Goal: Task Accomplishment & Management: Manage account settings

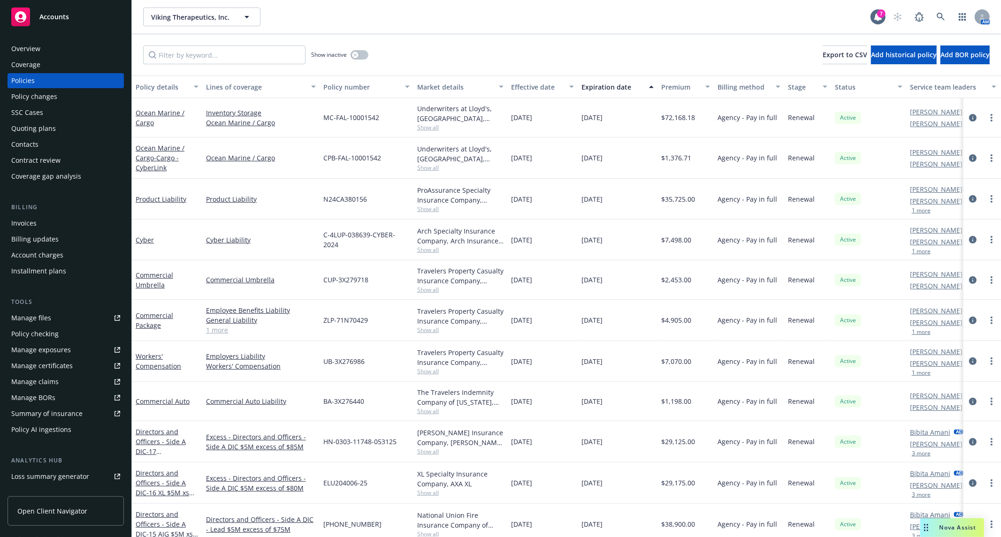
click at [43, 125] on div "Quoting plans" at bounding box center [33, 128] width 45 height 15
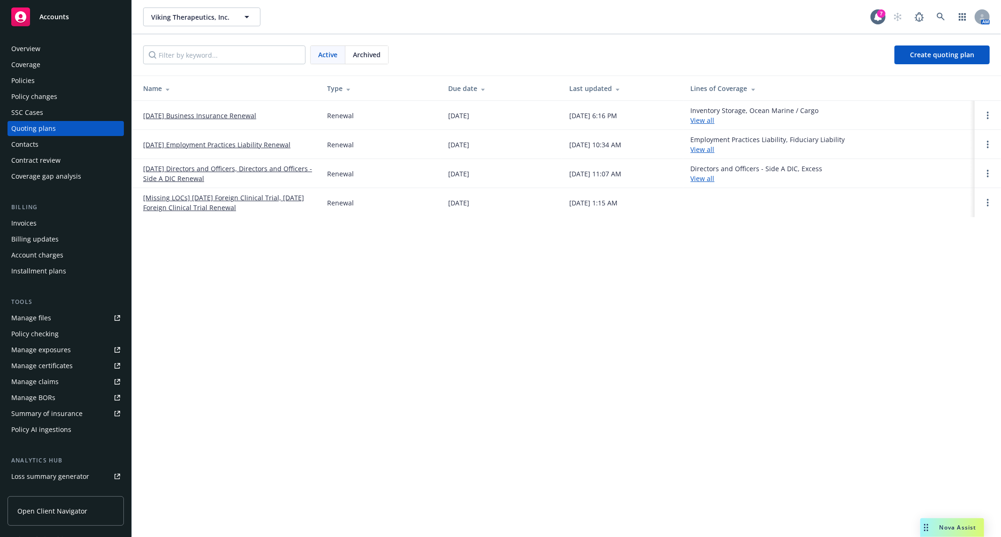
click at [219, 114] on link "[DATE] Business Insurance Renewal" at bounding box center [199, 116] width 113 height 10
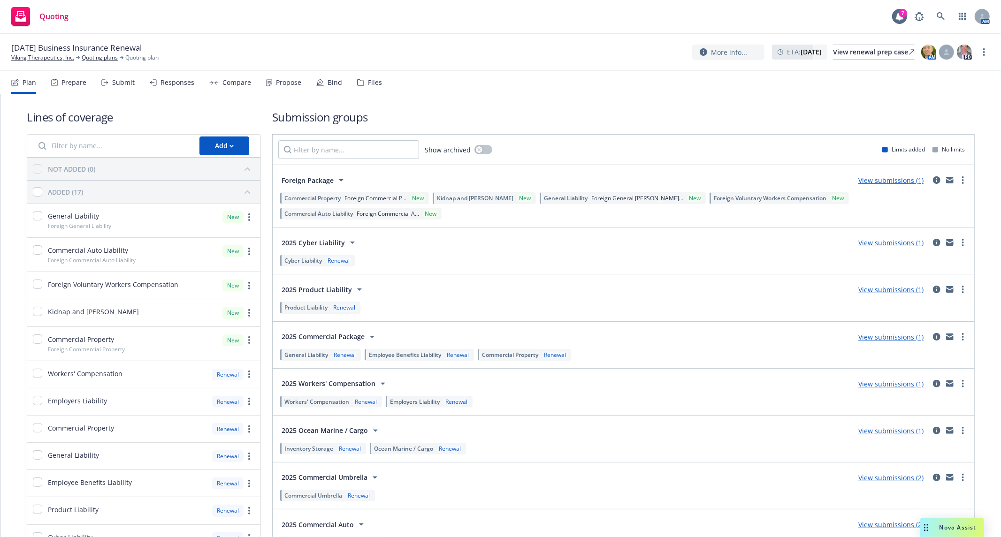
click at [114, 81] on div "Submit" at bounding box center [123, 83] width 23 height 8
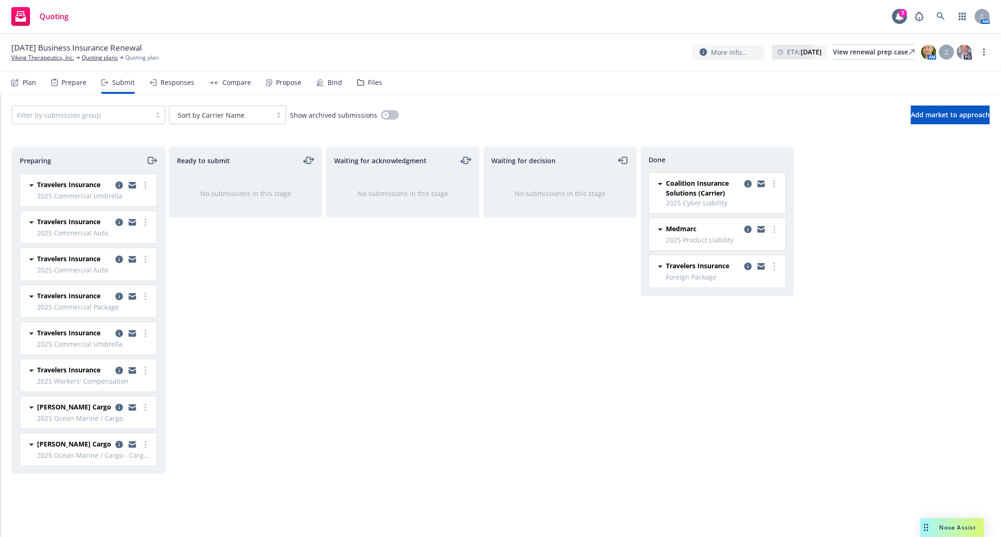
click at [487, 430] on div "Waiting for decision No submissions in this stage" at bounding box center [559, 332] width 153 height 371
click at [531, 117] on div "Filter by submission group Sort by Carrier Name Show archived submissions Add m…" at bounding box center [501, 115] width 978 height 19
